Goal: Task Accomplishment & Management: Use online tool/utility

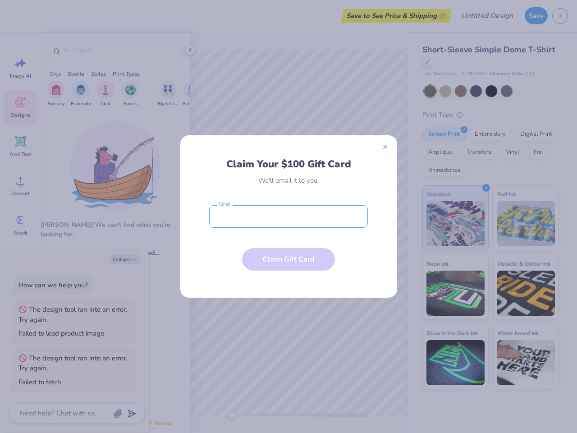
type textarea "x"
click at [288, 216] on input "email" at bounding box center [288, 216] width 159 height 23
click at [385, 147] on button "Close" at bounding box center [385, 146] width 15 height 15
